Goal: Navigation & Orientation: Understand site structure

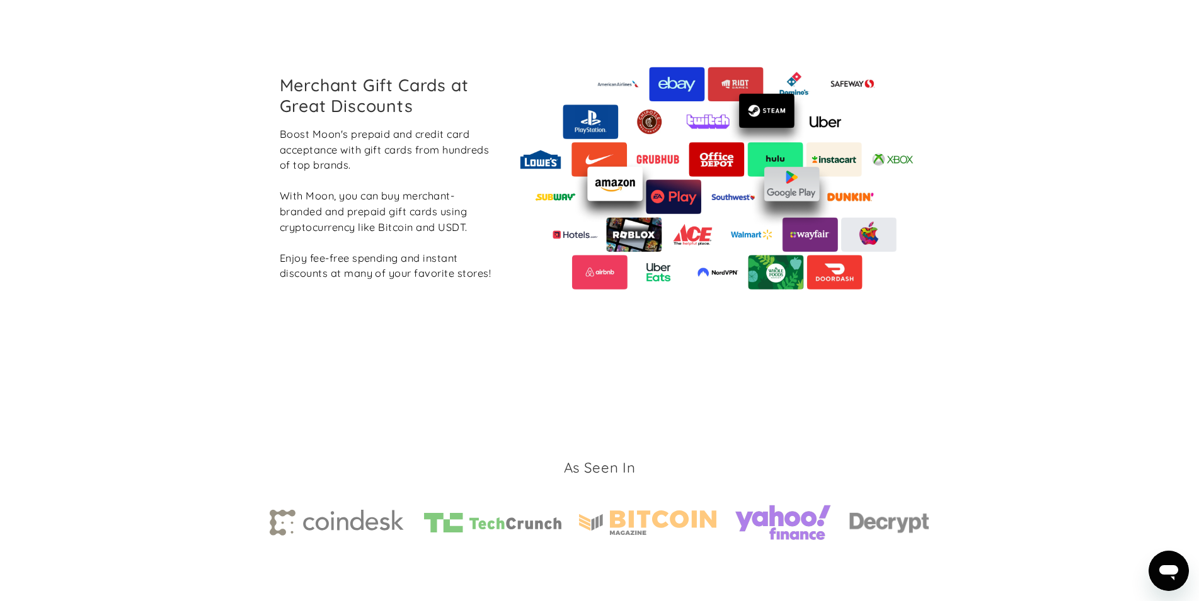
click at [210, 166] on section "Merchant Gift Cards at Great Discounts Boost Moon's prepaid and credit card acc…" at bounding box center [599, 178] width 1199 height 392
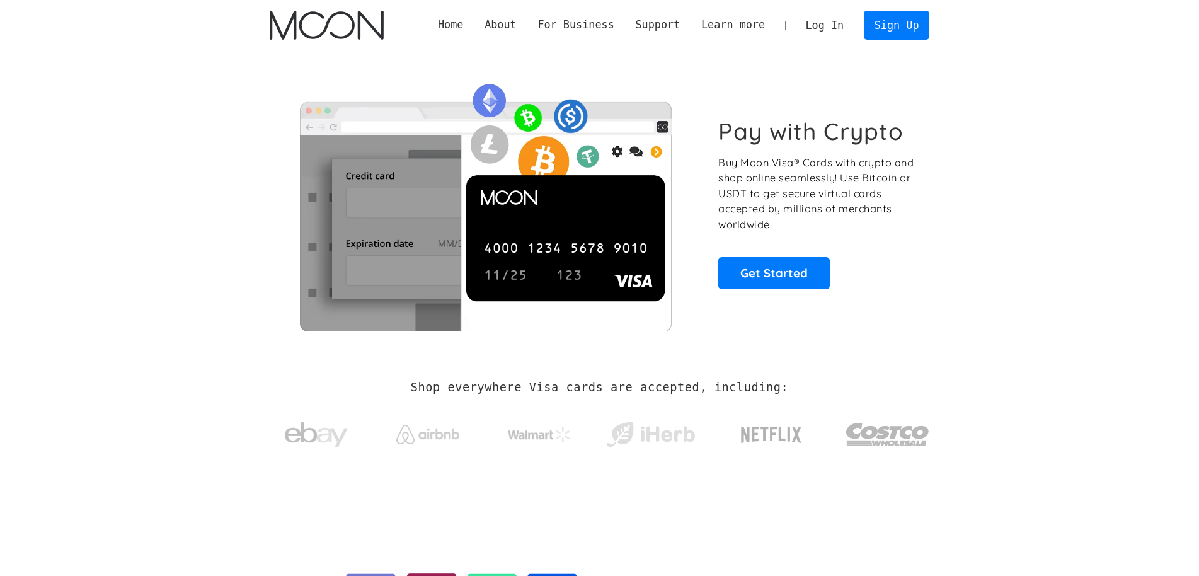
click at [958, 183] on section "Pay with Crypto Buy Moon Visa® Cards with crypto and shop online seamlessly! Us…" at bounding box center [599, 202] width 1199 height 305
click at [516, 21] on div "About" at bounding box center [500, 25] width 32 height 16
click at [516, 25] on div "About" at bounding box center [500, 25] width 32 height 16
click at [471, 25] on link "Home" at bounding box center [450, 25] width 47 height 16
